Goal: Information Seeking & Learning: Learn about a topic

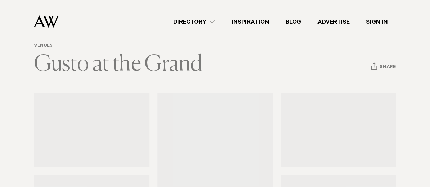
scroll to position [102, 0]
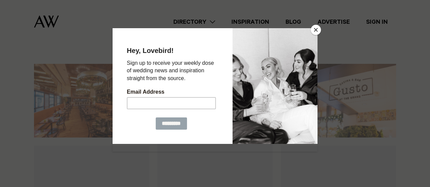
click at [315, 26] on button "Close" at bounding box center [316, 30] width 10 height 10
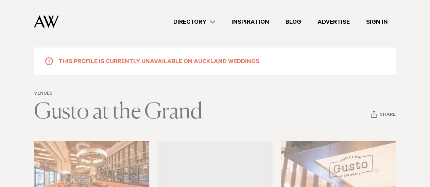
scroll to position [0, 0]
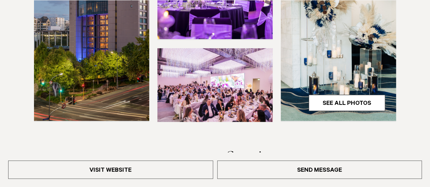
scroll to position [272, 0]
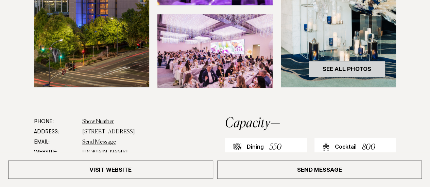
click at [351, 77] on link "See All Photos" at bounding box center [347, 69] width 76 height 16
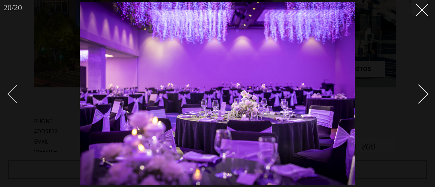
click at [16, 89] on div "Previous slide" at bounding box center [16, 93] width 19 height 19
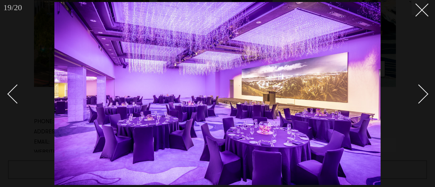
click at [424, 93] on div "Next slide" at bounding box center [418, 93] width 19 height 19
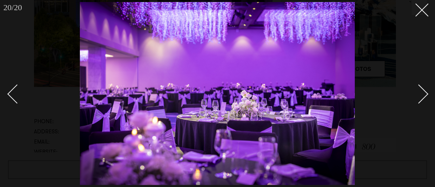
click at [424, 93] on div "Next slide" at bounding box center [418, 93] width 19 height 19
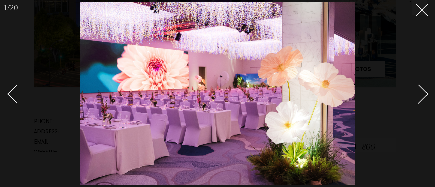
click at [424, 93] on div "Next slide" at bounding box center [418, 93] width 19 height 19
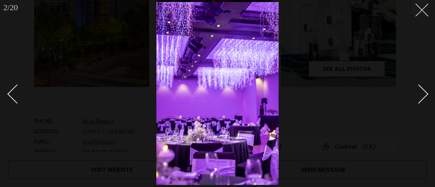
click at [425, 11] on button at bounding box center [419, 7] width 15 height 15
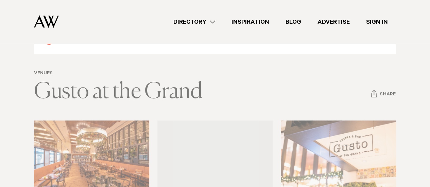
scroll to position [68, 0]
